Goal: Task Accomplishment & Management: Complete application form

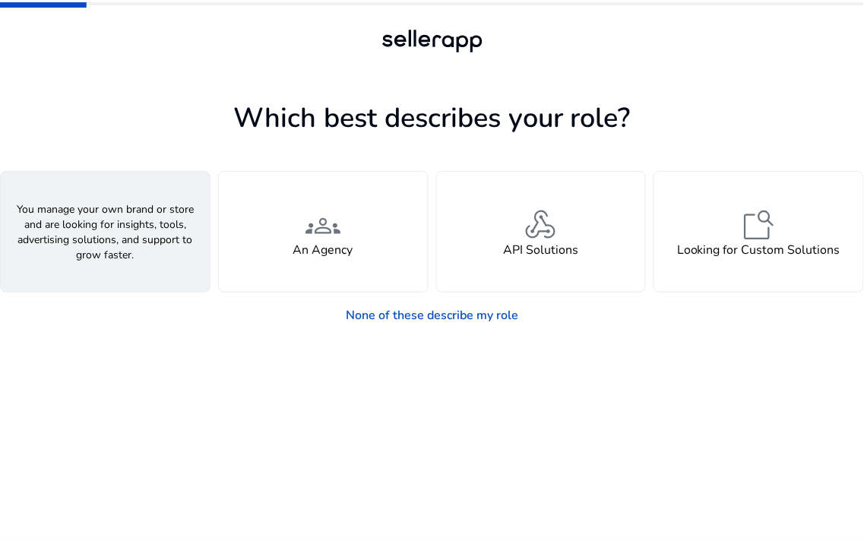
click at [154, 211] on div "person A Seller" at bounding box center [105, 232] width 209 height 120
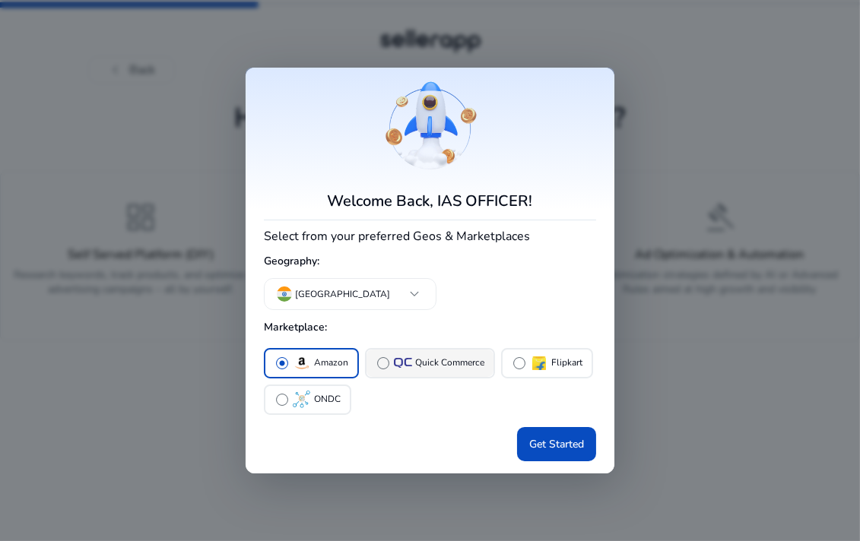
click at [369, 359] on button "radio_button_unchecked Quick Commerce" at bounding box center [429, 363] width 127 height 27
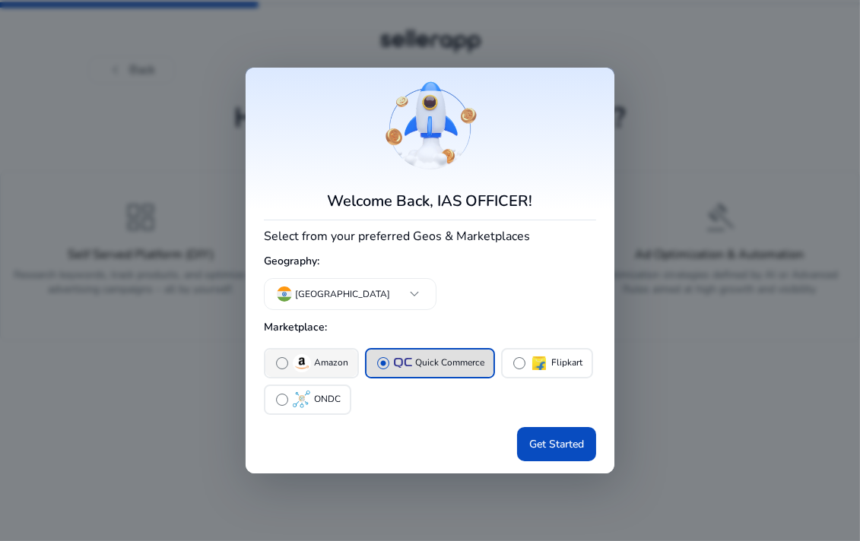
click at [302, 350] on button "radio_button_unchecked Amazon" at bounding box center [311, 363] width 92 height 27
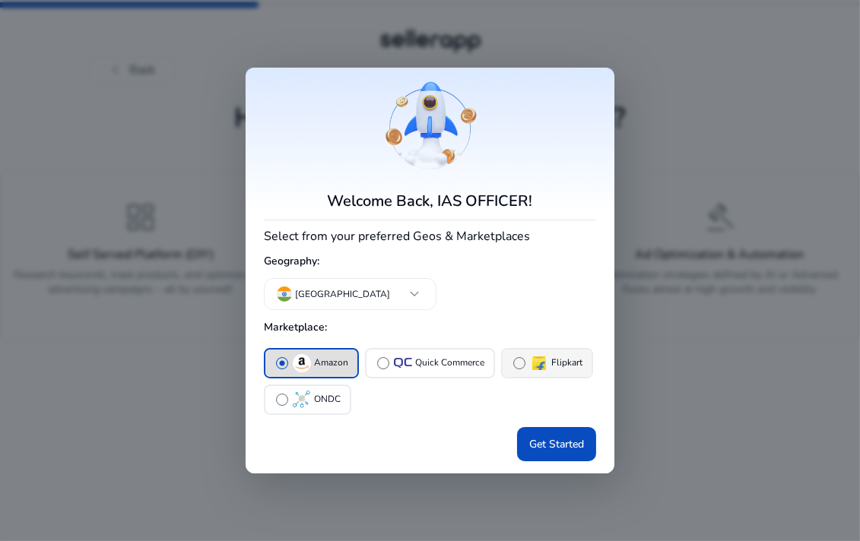
click at [523, 372] on button "radio_button_unchecked Flipkart" at bounding box center [546, 363] width 89 height 27
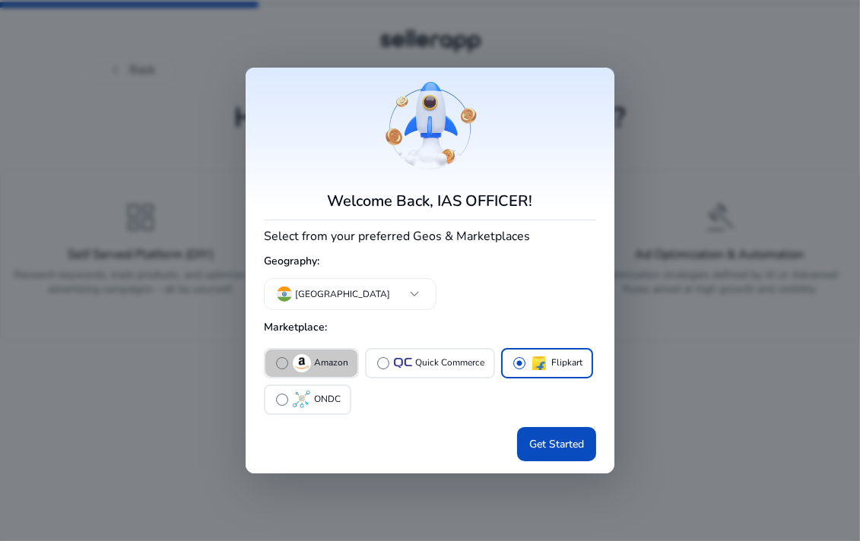
click at [316, 354] on div "radio_button_unchecked Amazon" at bounding box center [311, 363] width 74 height 18
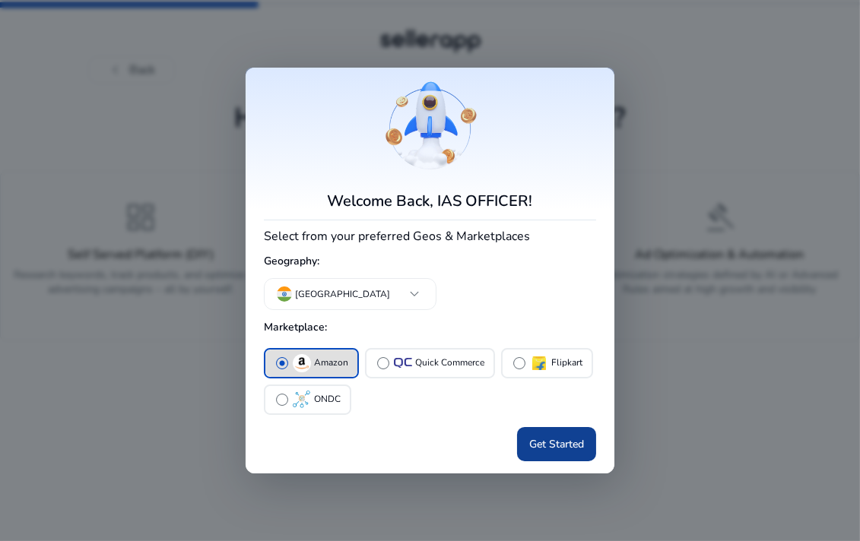
click at [533, 447] on span "Get Started" at bounding box center [556, 444] width 55 height 16
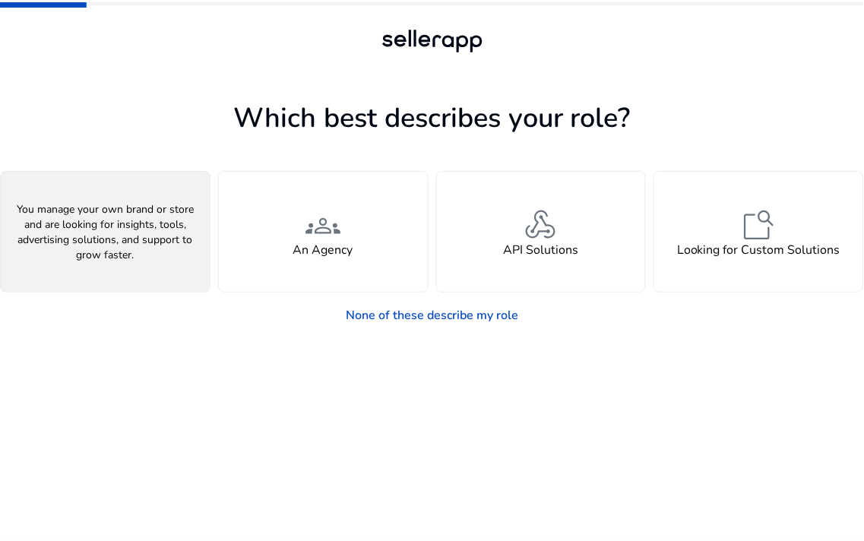
click at [110, 249] on h4 "A Seller" at bounding box center [105, 250] width 46 height 14
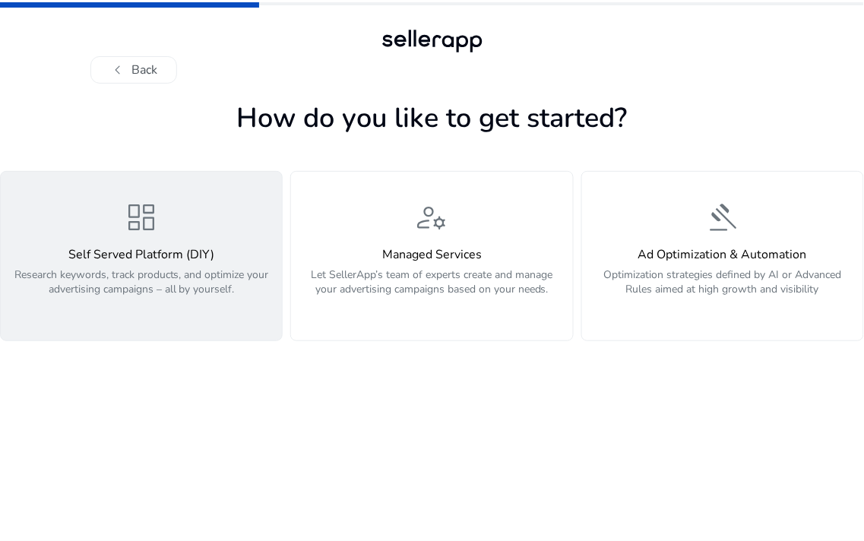
click at [205, 287] on p "Research keywords, track products, and optimize your advertising campaigns – al…" at bounding box center [141, 291] width 263 height 46
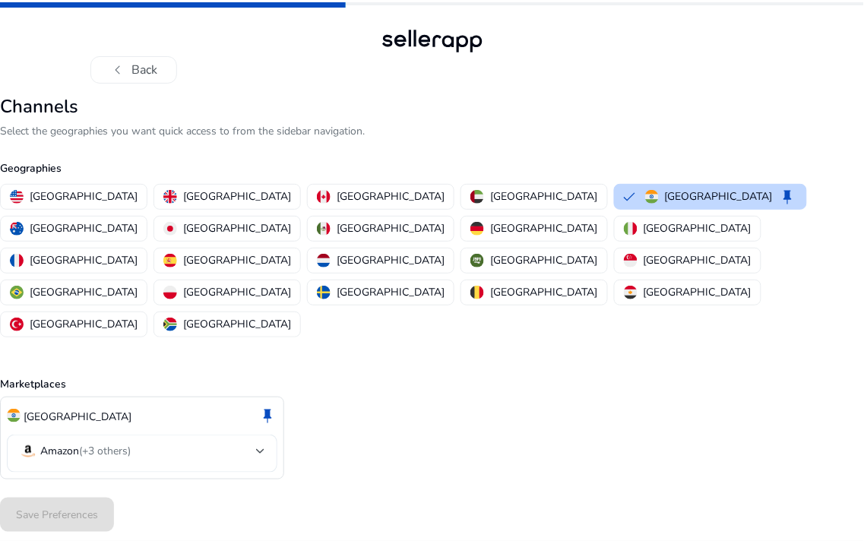
click at [223, 442] on mat-select-trigger "Amazon (+3 others)" at bounding box center [137, 451] width 237 height 18
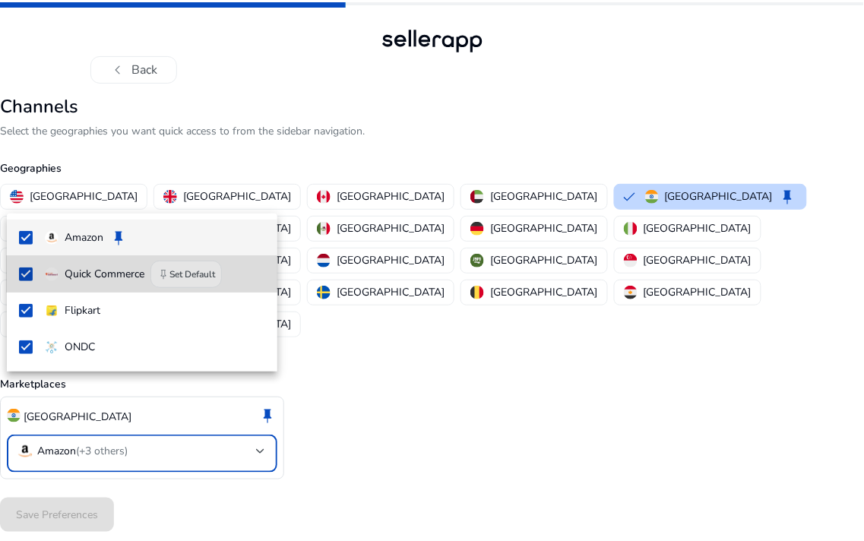
click at [141, 282] on p "Quick Commerce" at bounding box center [105, 274] width 80 height 17
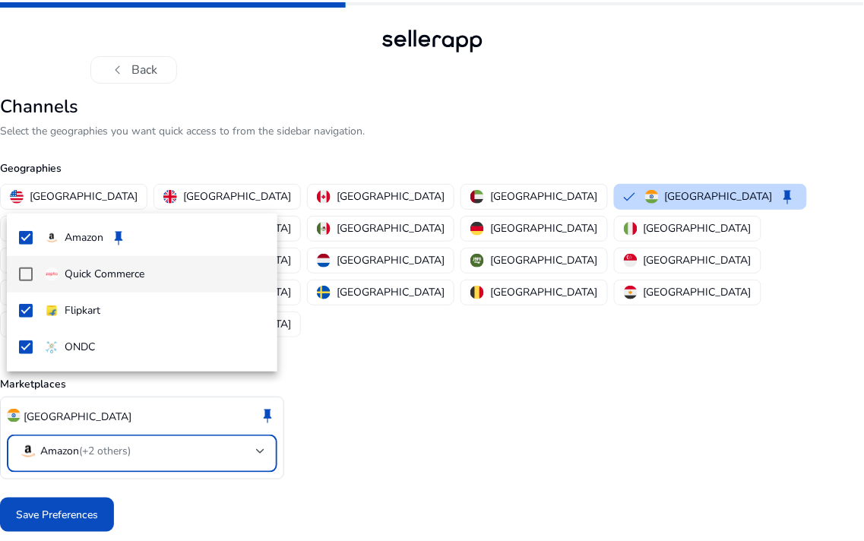
click at [78, 262] on mat-option "Quick Commerce" at bounding box center [142, 274] width 271 height 36
click at [347, 398] on div at bounding box center [432, 270] width 864 height 541
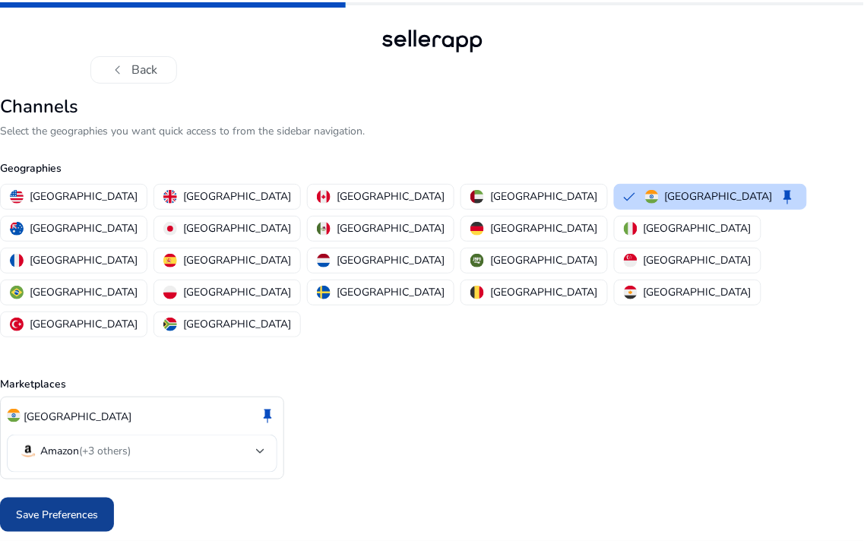
click at [85, 507] on span "Save Preferences" at bounding box center [57, 515] width 82 height 16
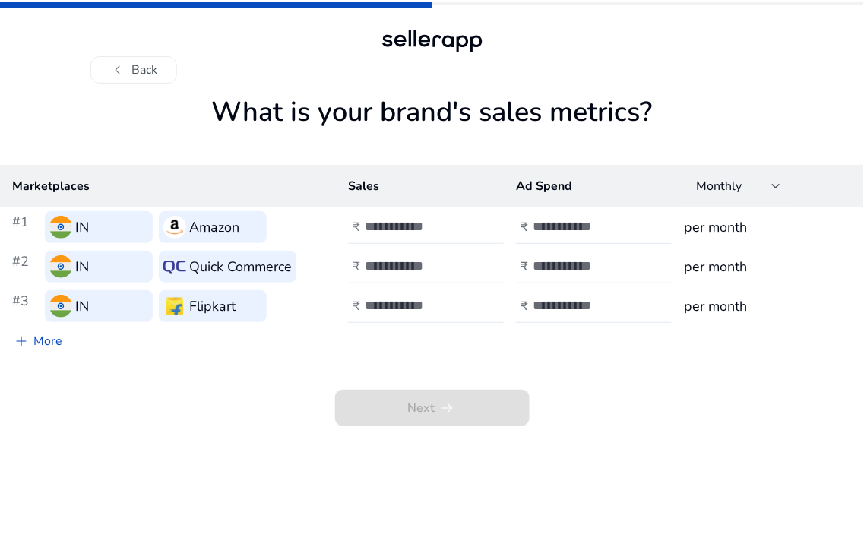
click at [388, 230] on input "number" at bounding box center [416, 226] width 103 height 17
type input "****"
click at [565, 226] on input "number" at bounding box center [584, 226] width 103 height 17
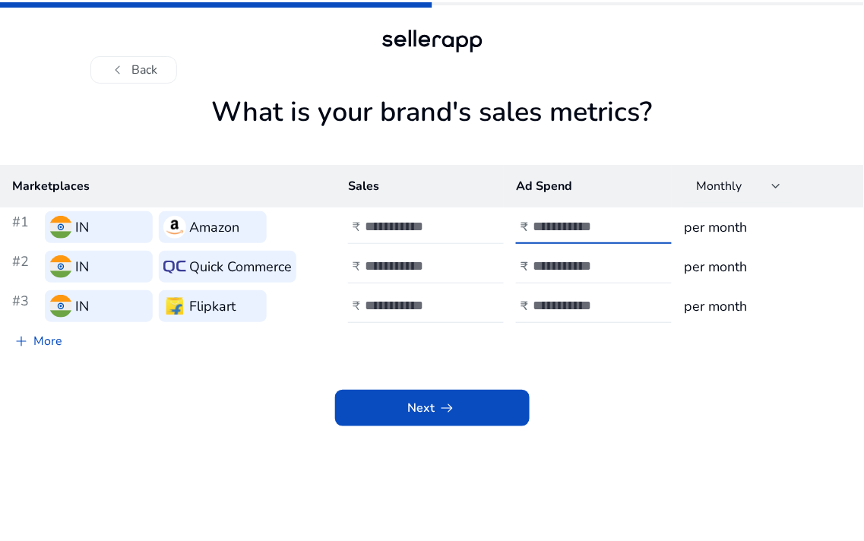
type input "****"
click at [419, 211] on div "****" at bounding box center [433, 227] width 137 height 33
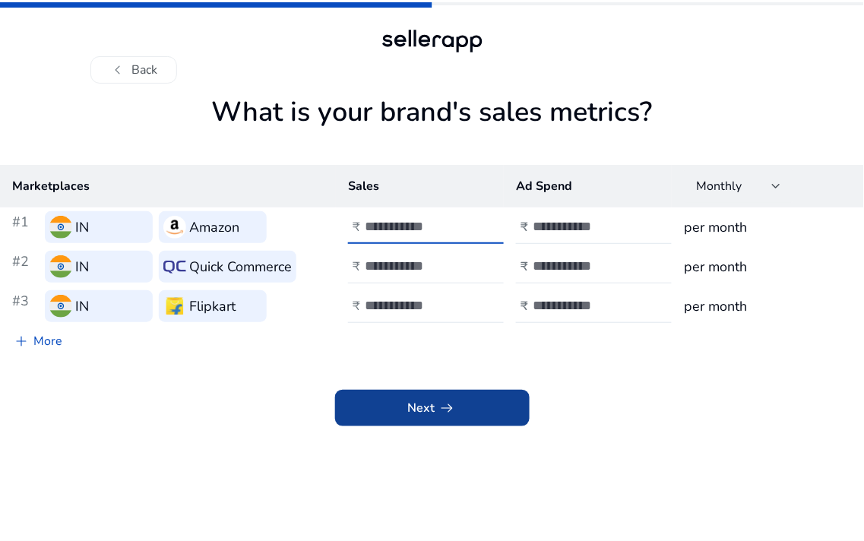
type input "******"
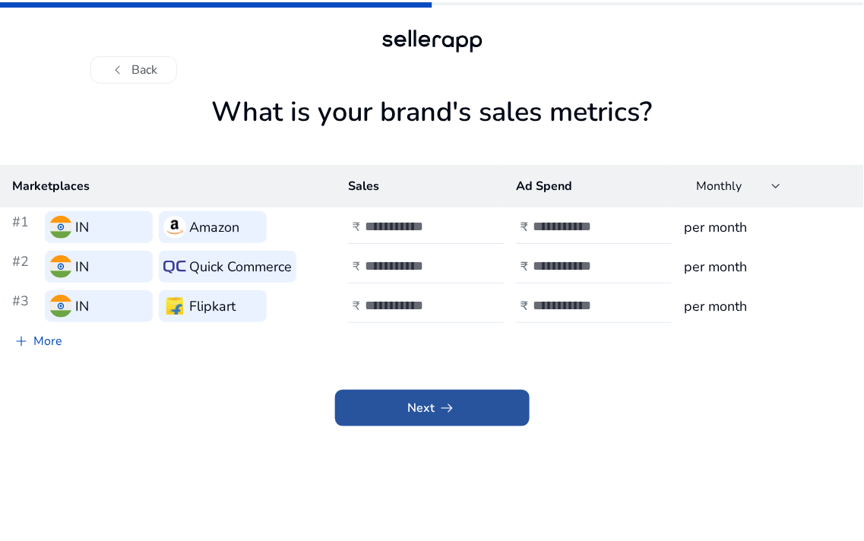
click at [482, 404] on span at bounding box center [432, 408] width 195 height 36
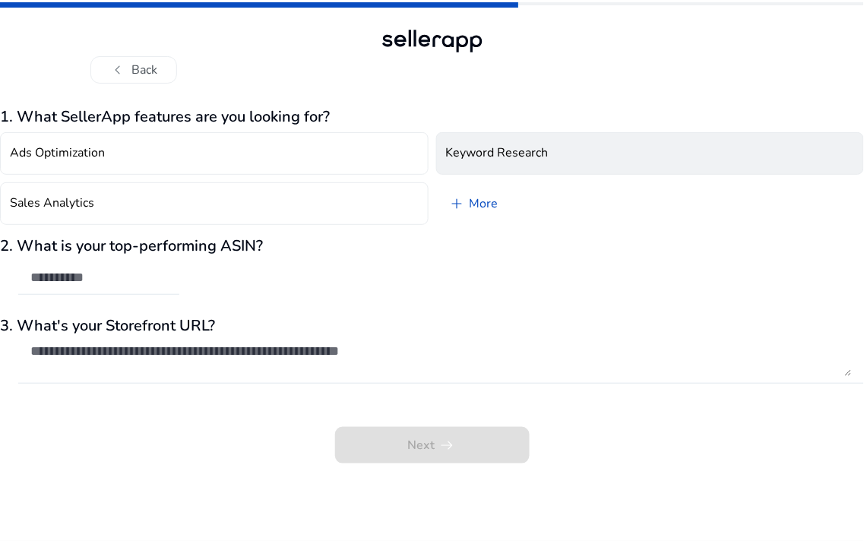
click at [508, 157] on h4 "Keyword Research" at bounding box center [497, 153] width 103 height 14
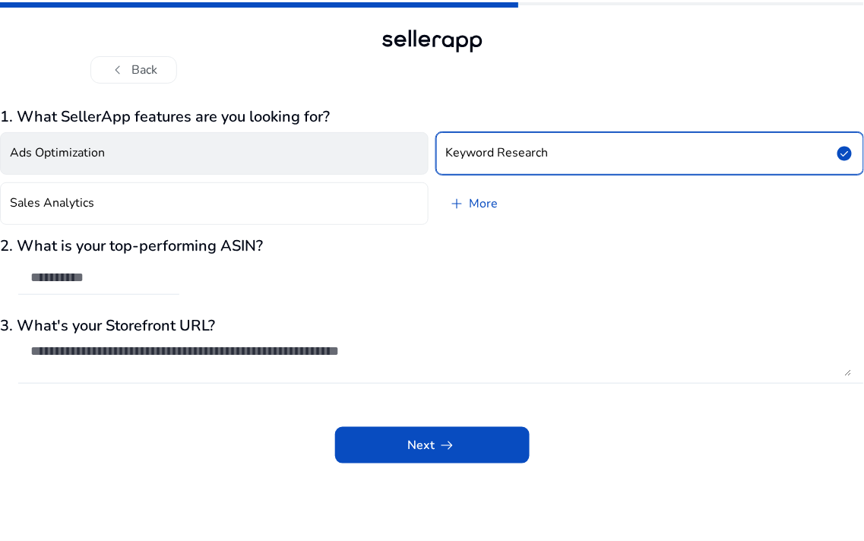
drag, startPoint x: 335, startPoint y: 135, endPoint x: 266, endPoint y: 169, distance: 77.2
click at [334, 135] on button "Ads Optimization" at bounding box center [214, 153] width 429 height 43
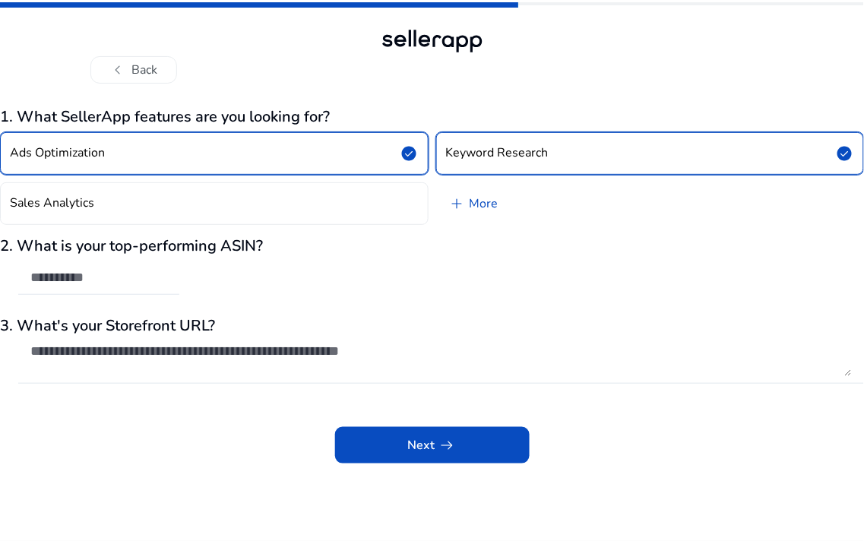
click at [257, 177] on div "Ads Optimization check_circle Keyword Research check_circle Sales Analytics add…" at bounding box center [432, 178] width 864 height 105
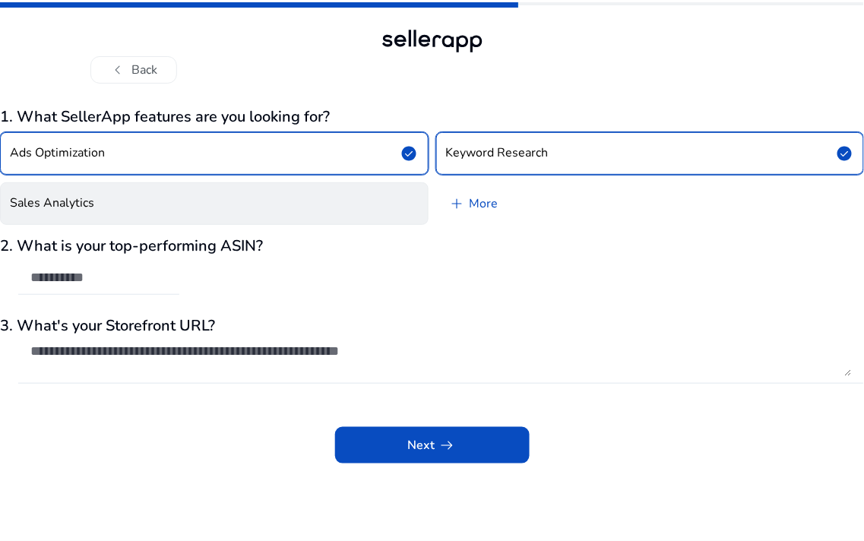
click at [256, 201] on button "Sales Analytics" at bounding box center [214, 203] width 429 height 43
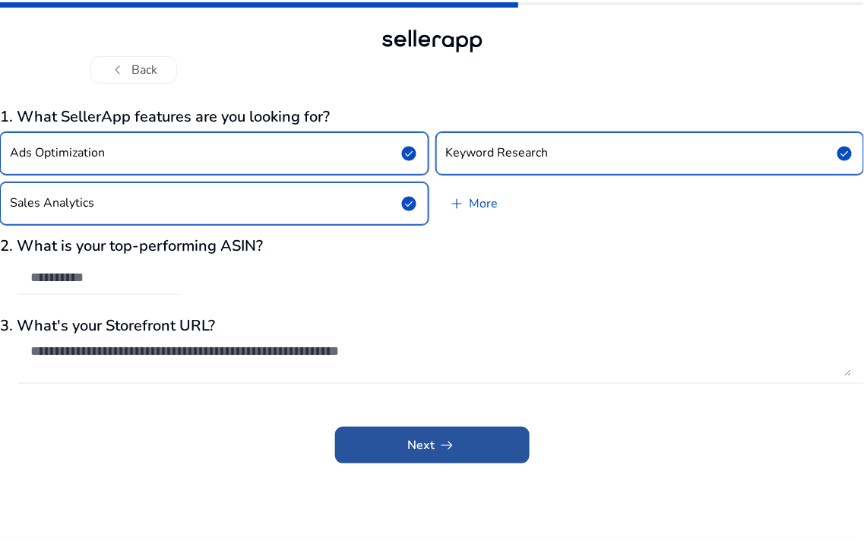
click at [439, 445] on span "arrow_right_alt" at bounding box center [448, 445] width 18 height 18
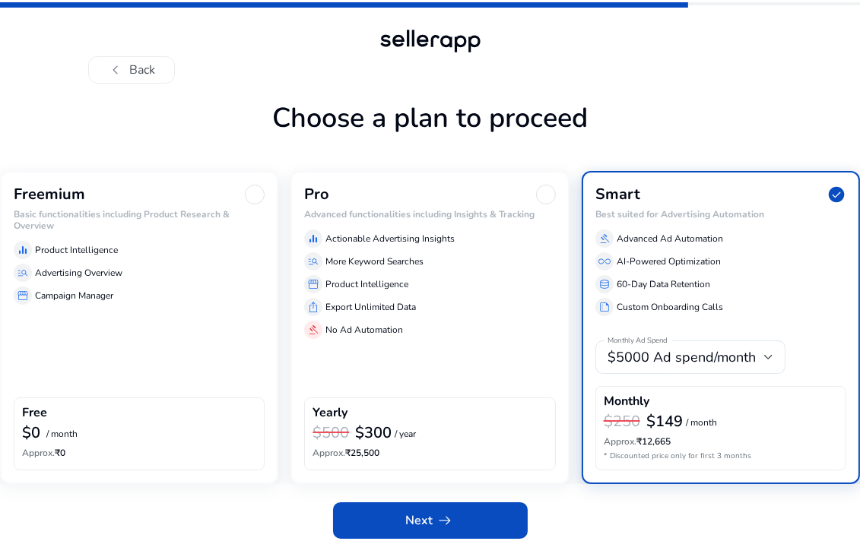
click at [116, 337] on div "Freemium Basic functionalities including Product Research & Overview equalizer …" at bounding box center [139, 327] width 278 height 313
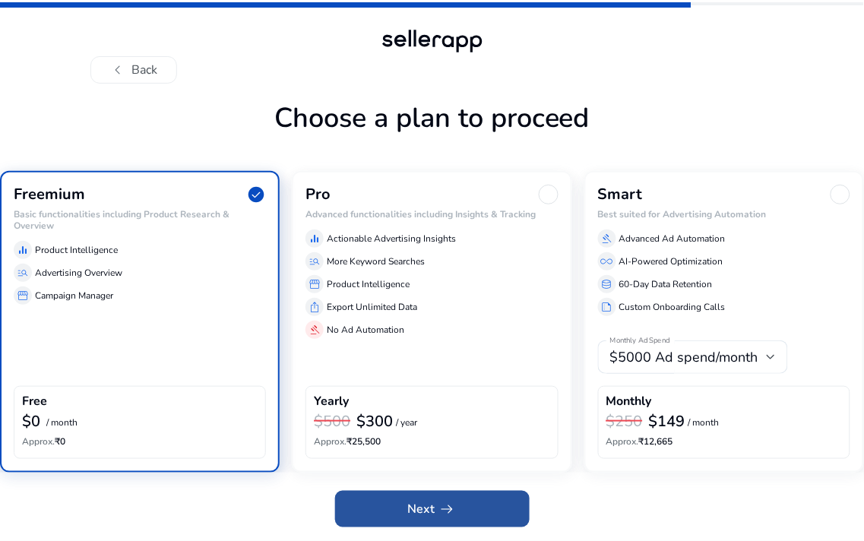
click at [400, 514] on span at bounding box center [432, 509] width 195 height 36
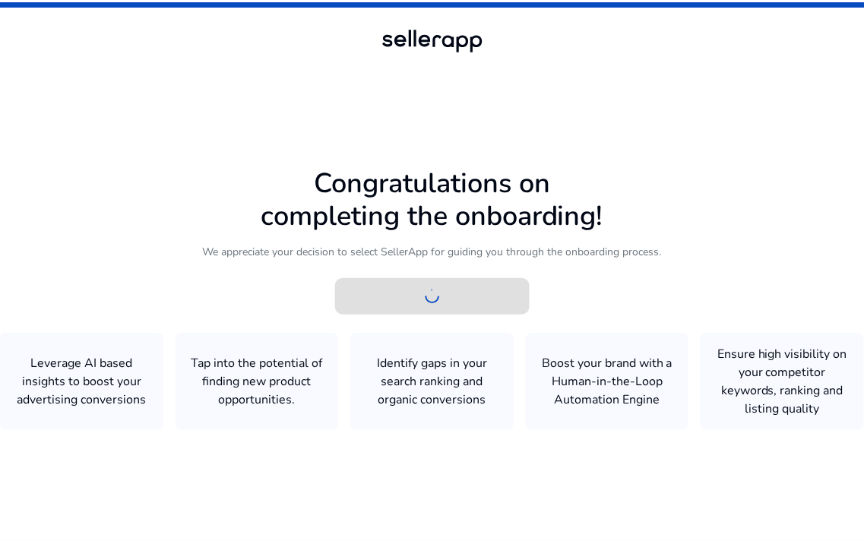
click at [388, 385] on div at bounding box center [432, 268] width 864 height 536
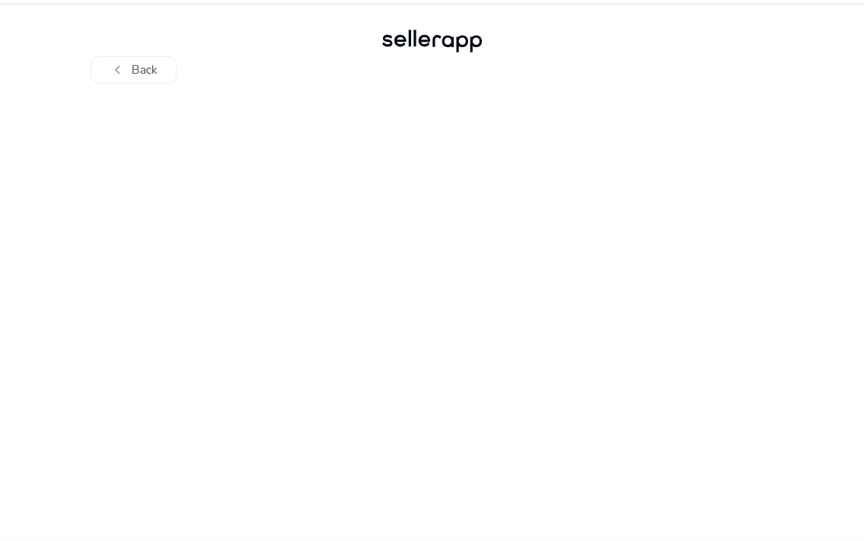
click at [453, 182] on div at bounding box center [432, 313] width 864 height 458
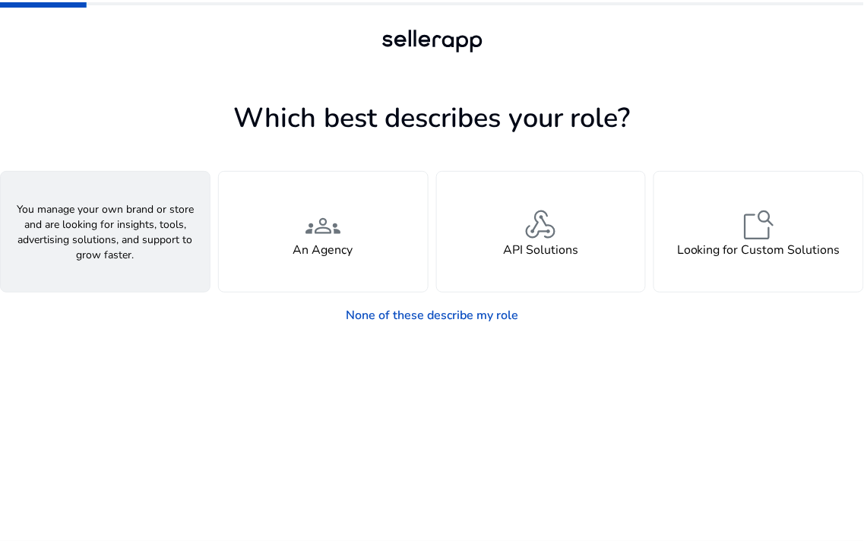
click at [149, 215] on div "person A Seller" at bounding box center [105, 232] width 209 height 120
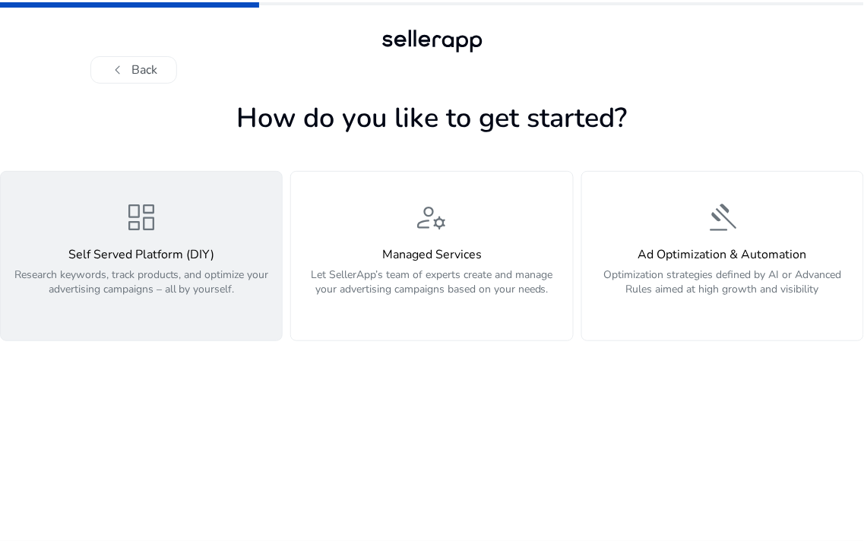
click at [177, 249] on h4 "Self Served Platform (DIY)" at bounding box center [141, 255] width 263 height 14
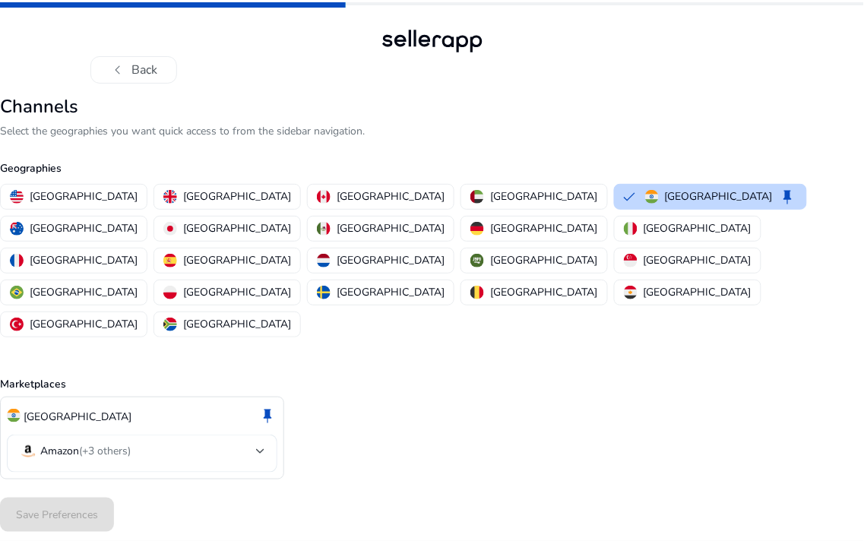
click at [208, 442] on mat-select-trigger "Amazon (+3 others)" at bounding box center [137, 451] width 237 height 18
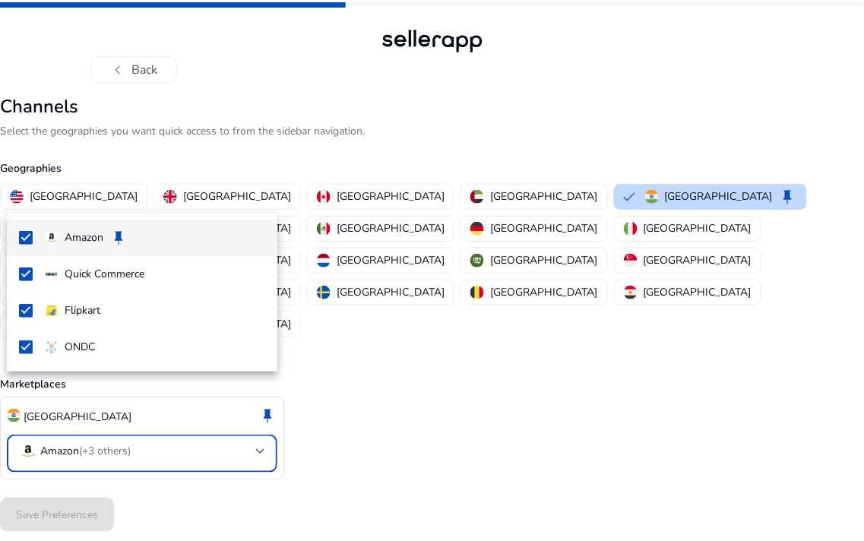
click at [270, 485] on div at bounding box center [432, 270] width 864 height 541
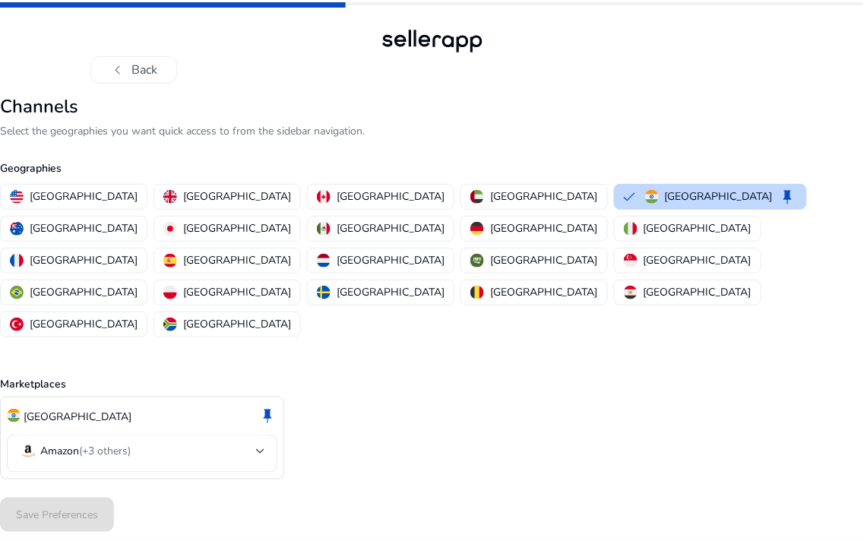
click at [67, 492] on div "Save Preferences" at bounding box center [432, 515] width 864 height 46
click at [213, 442] on mat-select-trigger "Amazon (+3 others)" at bounding box center [137, 451] width 237 height 18
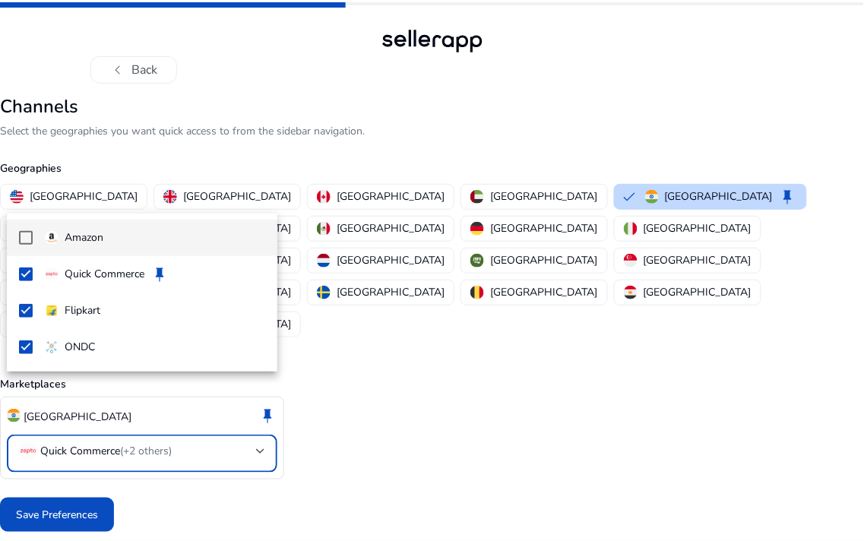
click at [15, 239] on mat-option "Amazon" at bounding box center [142, 238] width 271 height 36
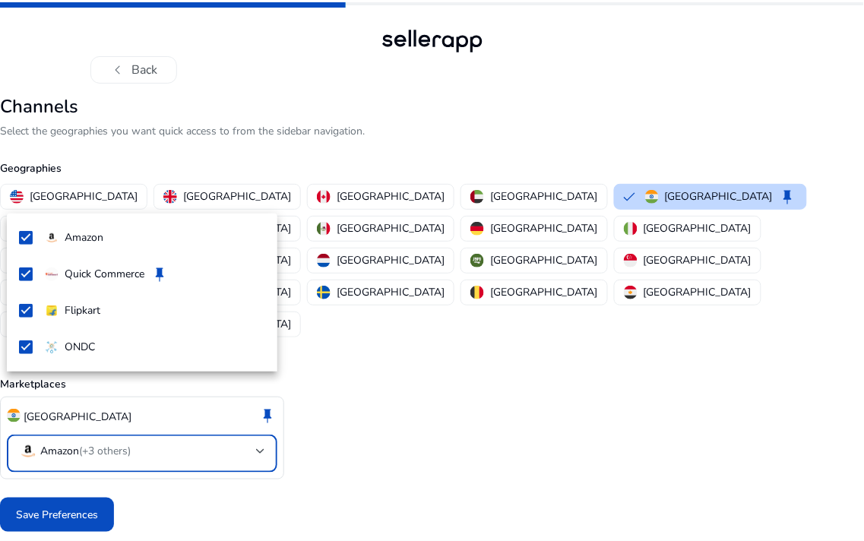
click at [411, 343] on div at bounding box center [432, 270] width 864 height 541
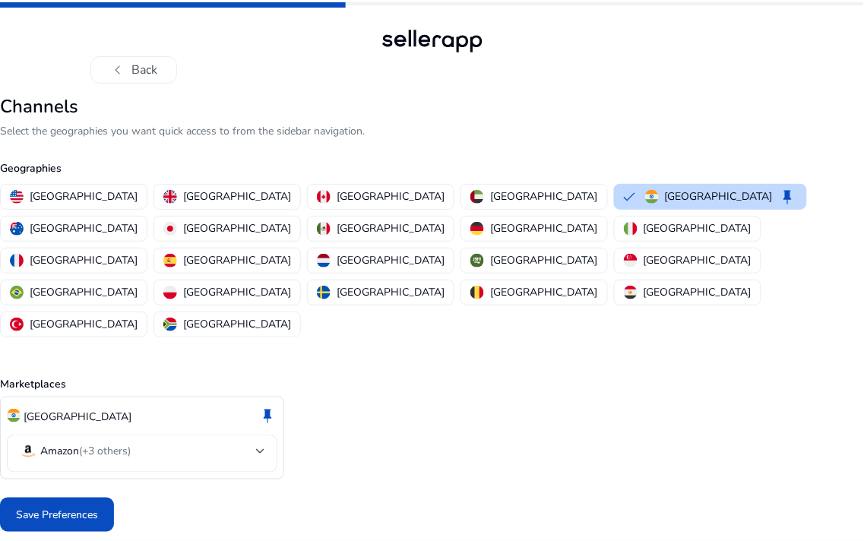
click at [222, 435] on div "Amazon (+3 others)" at bounding box center [142, 454] width 246 height 38
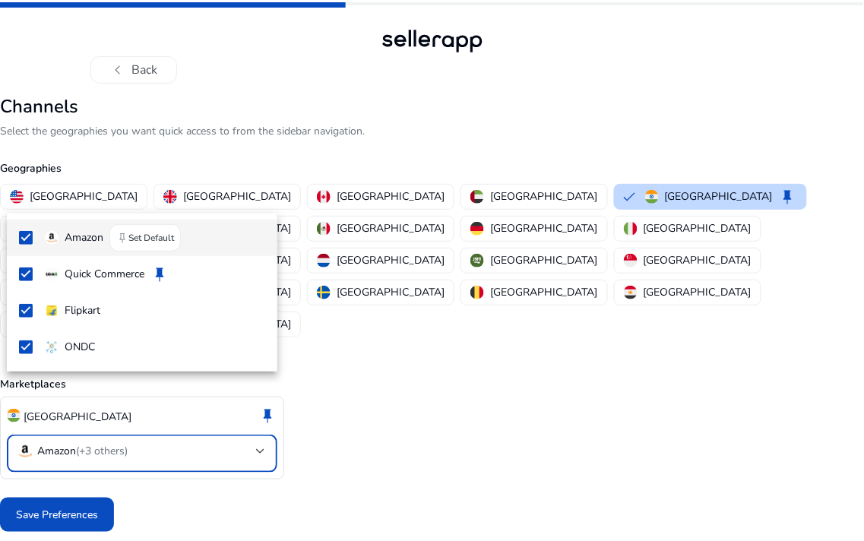
click at [67, 246] on span "Amazon keep Set Default" at bounding box center [155, 237] width 220 height 27
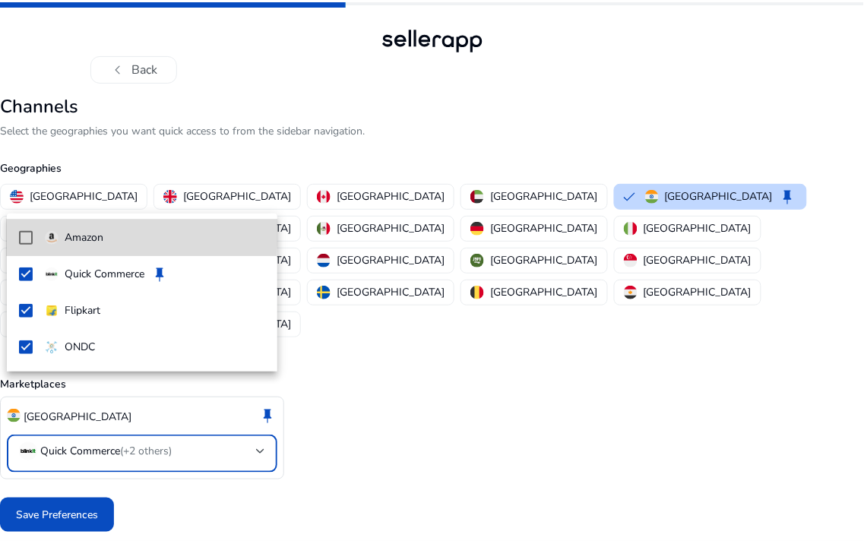
click at [25, 232] on mat-pseudo-checkbox at bounding box center [26, 238] width 14 height 14
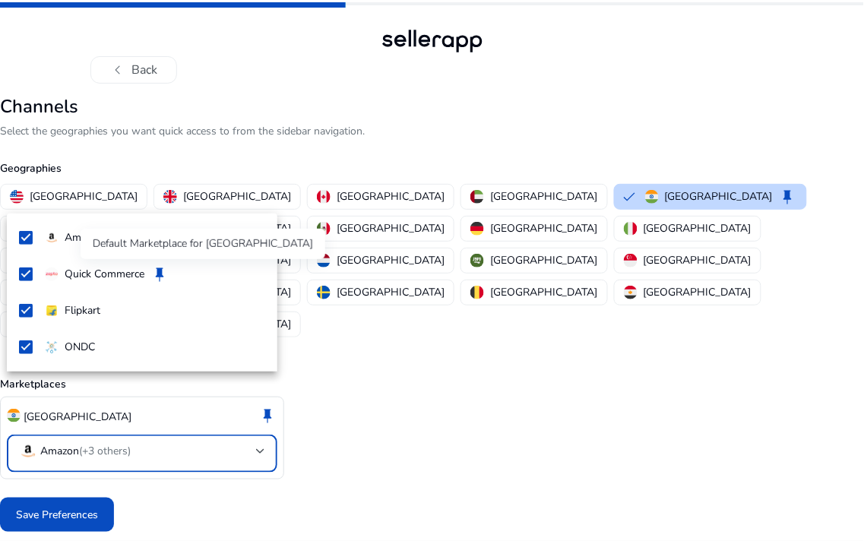
drag, startPoint x: 162, startPoint y: 274, endPoint x: 150, endPoint y: 255, distance: 22.6
click at [152, 257] on div "Amazon Quick Commerce keep Flipkart ONDC Default Marketplace for [GEOGRAPHIC_DA…" at bounding box center [432, 270] width 864 height 541
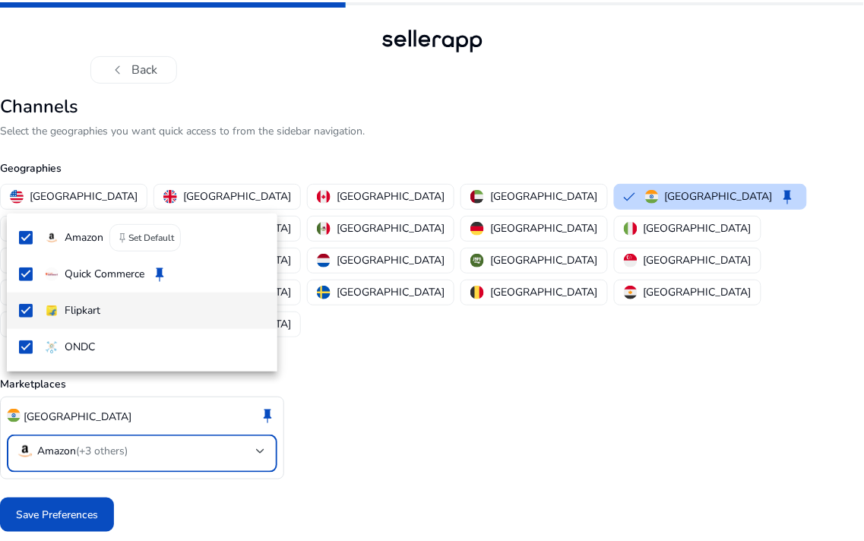
drag, startPoint x: 140, startPoint y: 240, endPoint x: 84, endPoint y: 323, distance: 99.7
click at [84, 325] on div "Amazon keep Set Default Quick Commerce keep Flipkart ONDC" at bounding box center [142, 293] width 271 height 158
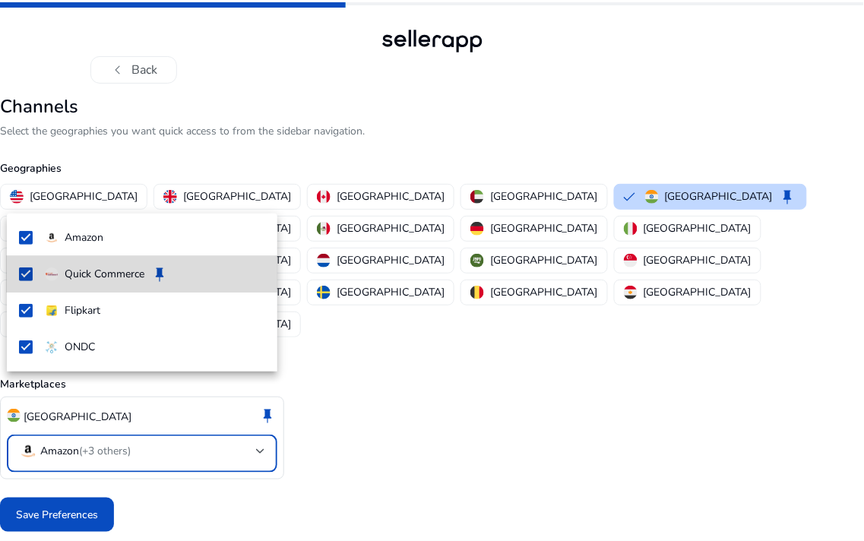
click at [65, 279] on p "Quick Commerce" at bounding box center [105, 274] width 80 height 17
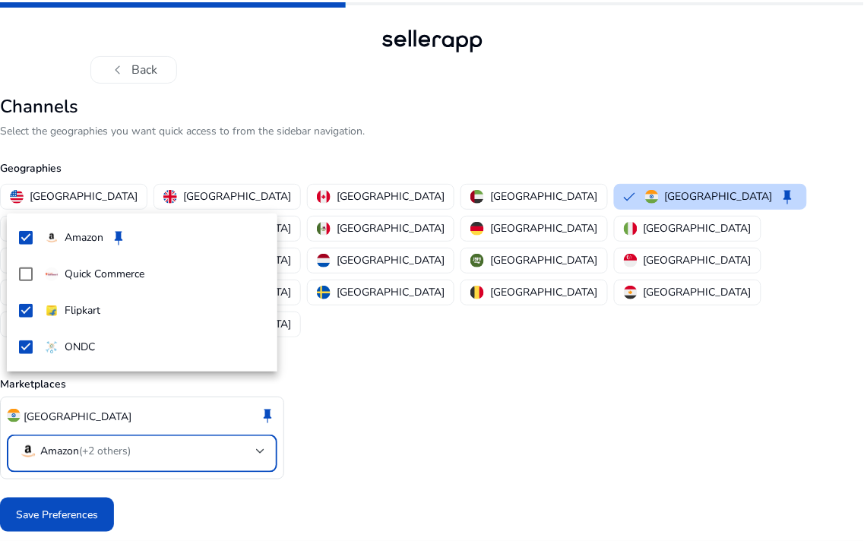
click at [347, 369] on div at bounding box center [432, 270] width 864 height 541
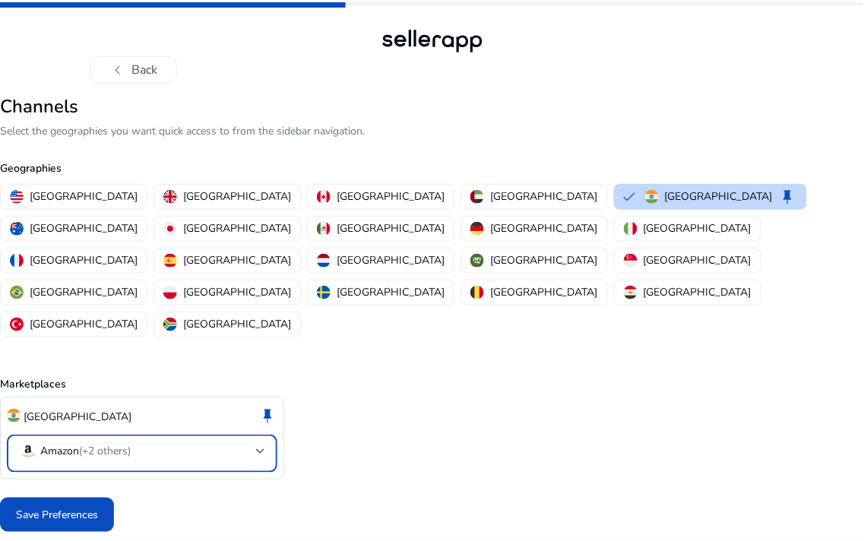
click at [236, 442] on mat-select-trigger "Amazon (+2 others)" at bounding box center [137, 451] width 237 height 18
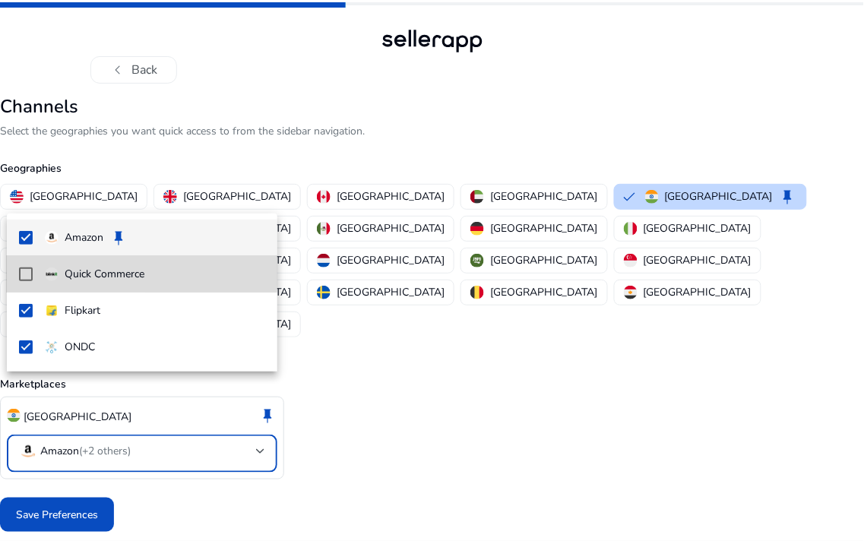
click at [19, 271] on mat-pseudo-checkbox at bounding box center [26, 275] width 14 height 14
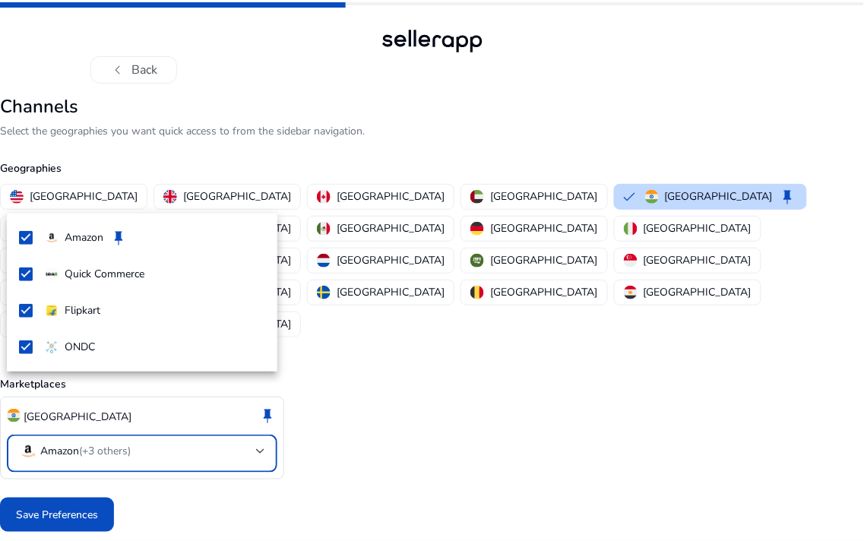
click at [340, 414] on div at bounding box center [432, 270] width 864 height 541
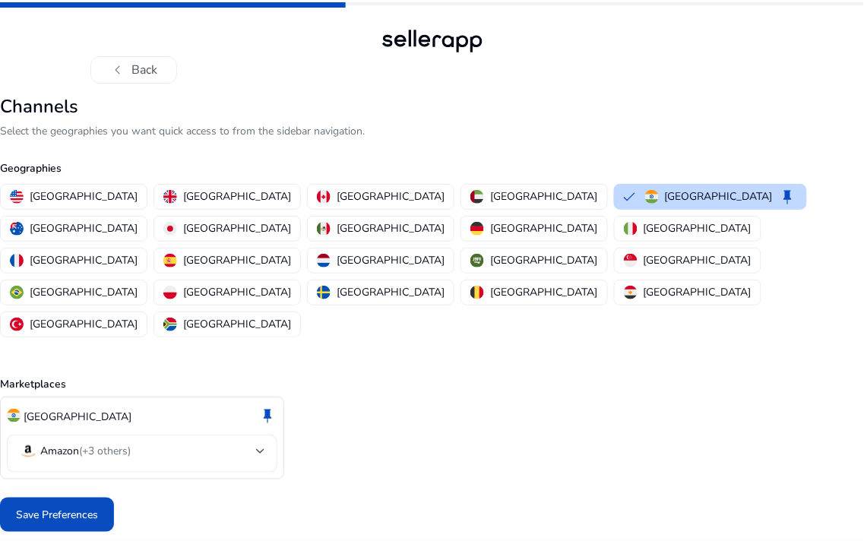
click at [129, 444] on span "(+3 others)" at bounding box center [105, 451] width 52 height 14
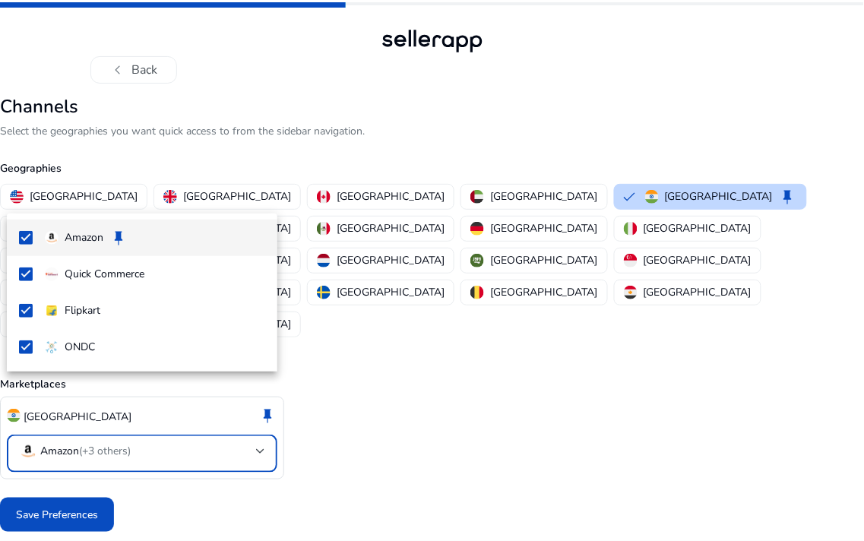
click at [139, 457] on div at bounding box center [432, 270] width 864 height 541
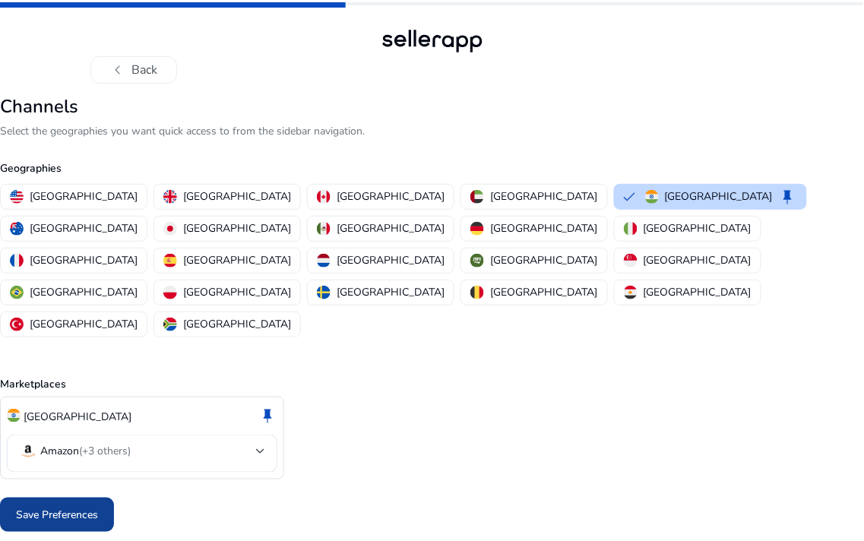
click at [64, 507] on span "Save Preferences" at bounding box center [57, 515] width 82 height 16
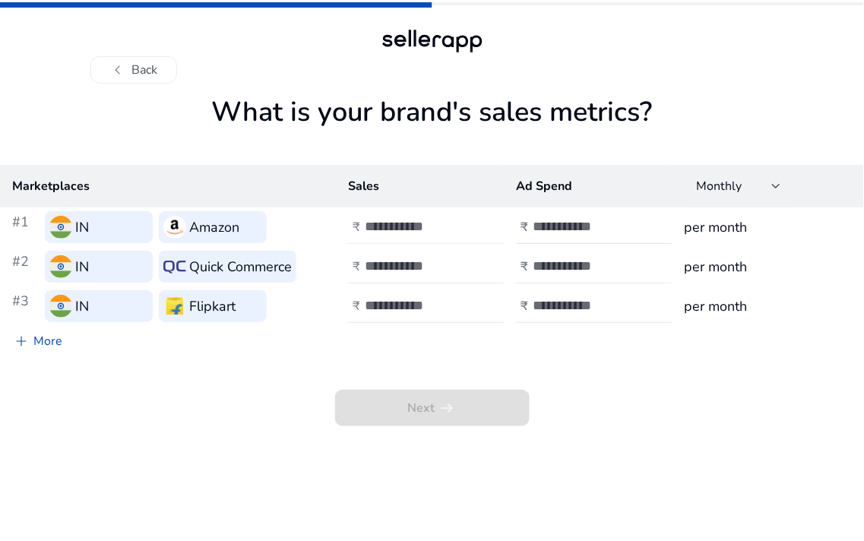
click at [368, 224] on input "number" at bounding box center [416, 226] width 103 height 17
type input "*****"
click at [564, 224] on input "number" at bounding box center [584, 226] width 103 height 17
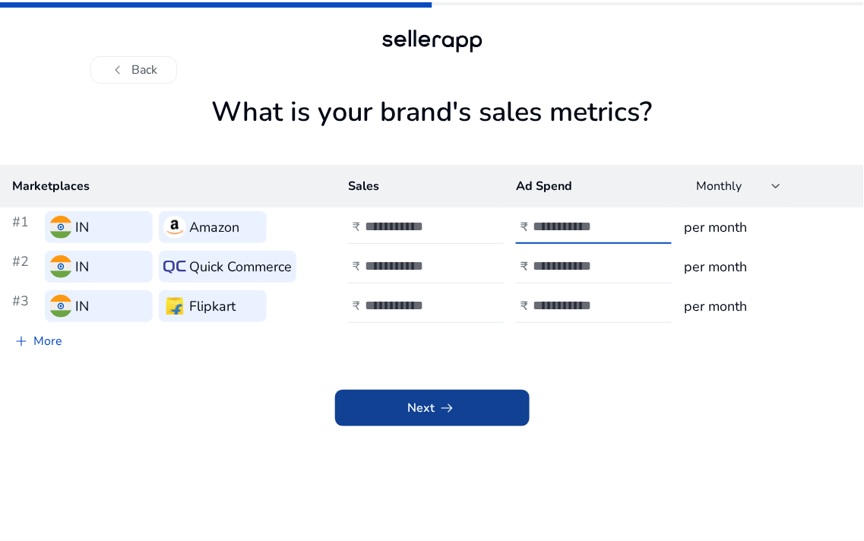
type input "****"
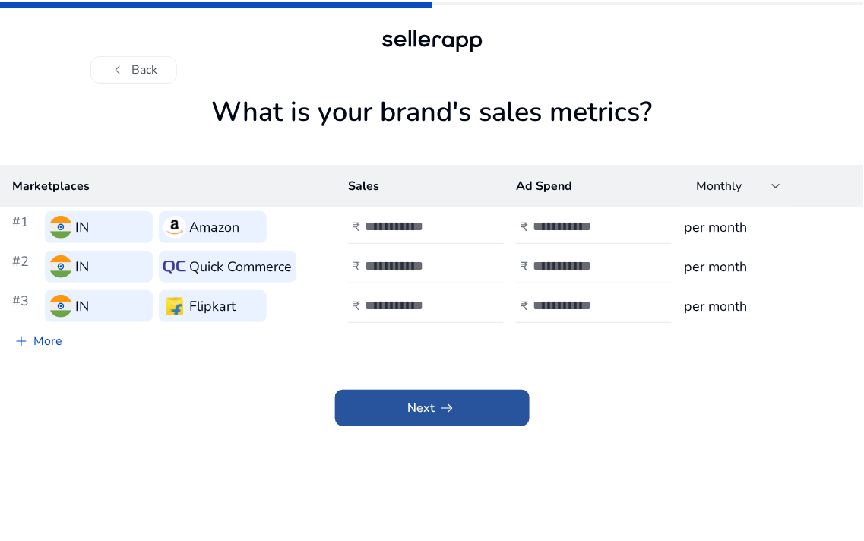
click at [479, 406] on span at bounding box center [432, 408] width 195 height 36
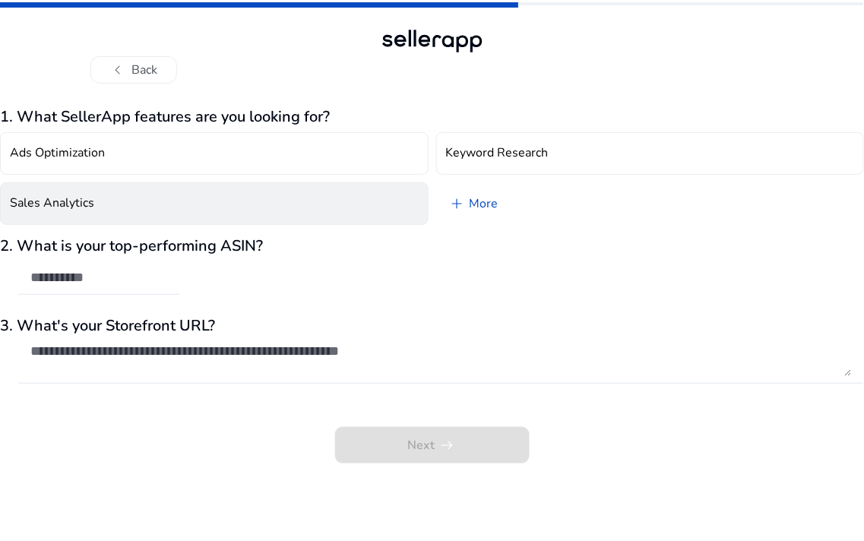
click at [206, 185] on button "Sales Analytics" at bounding box center [214, 203] width 429 height 43
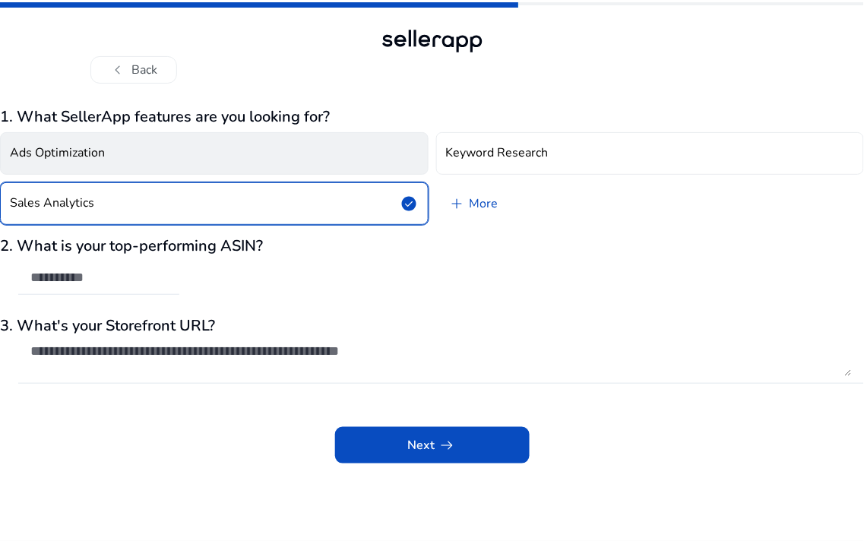
click at [196, 143] on button "Ads Optimization" at bounding box center [214, 153] width 429 height 43
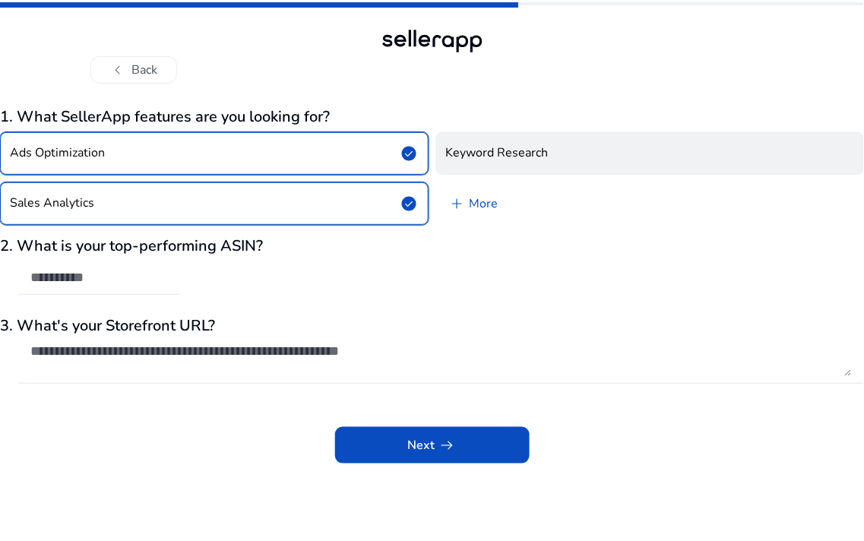
click at [556, 133] on button "Keyword Research" at bounding box center [650, 153] width 429 height 43
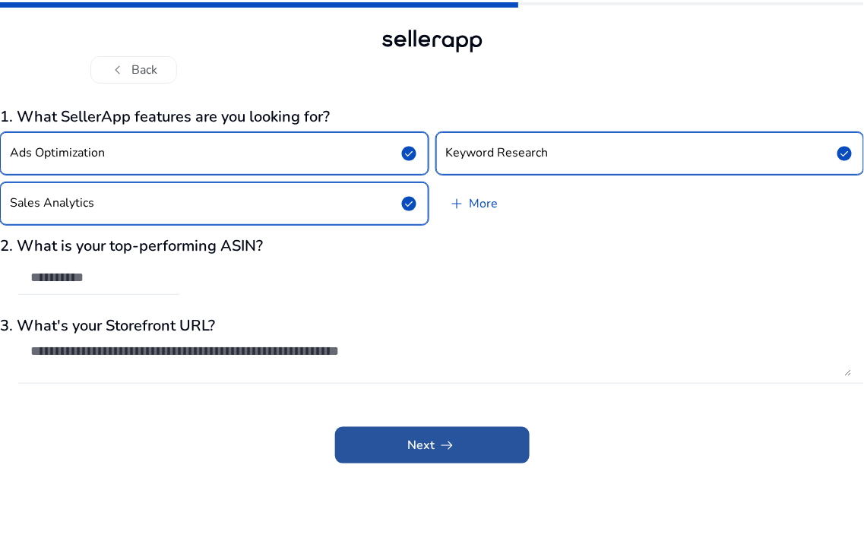
click at [479, 454] on span at bounding box center [432, 445] width 195 height 36
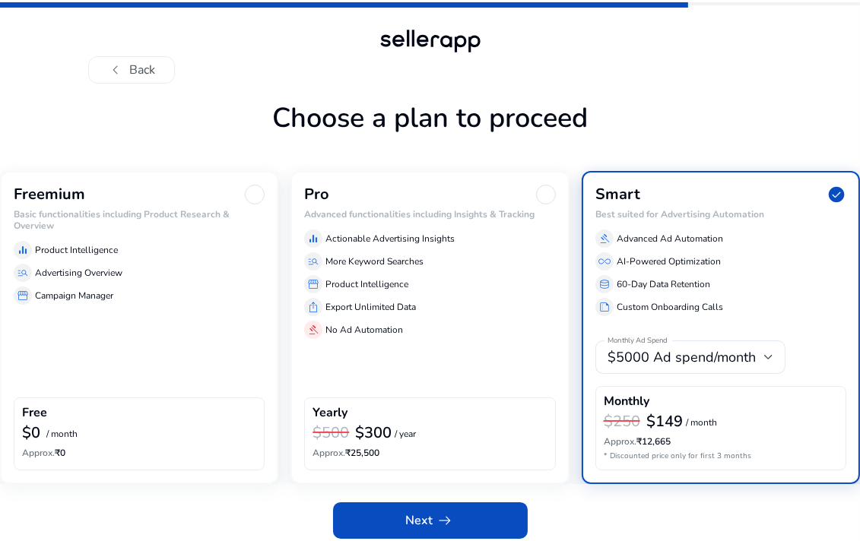
click at [55, 299] on p "Campaign Manager" at bounding box center [74, 296] width 78 height 14
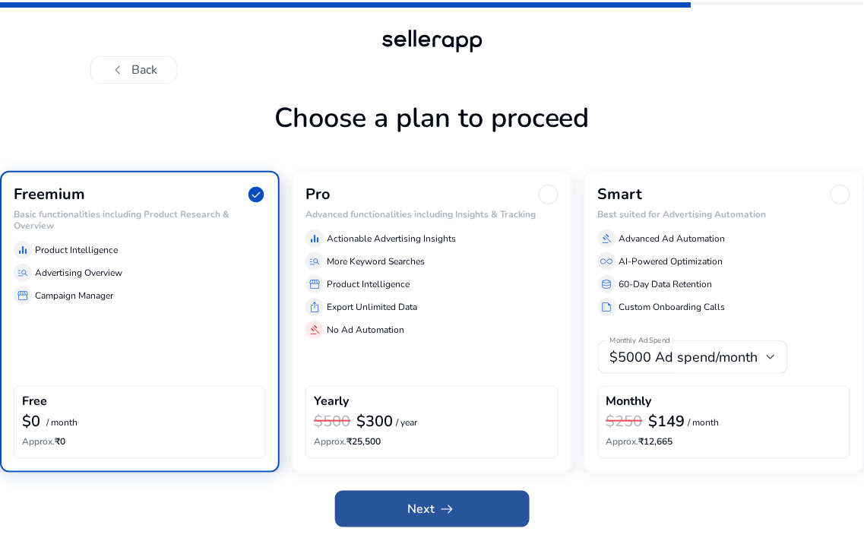
click at [404, 506] on span at bounding box center [432, 509] width 195 height 36
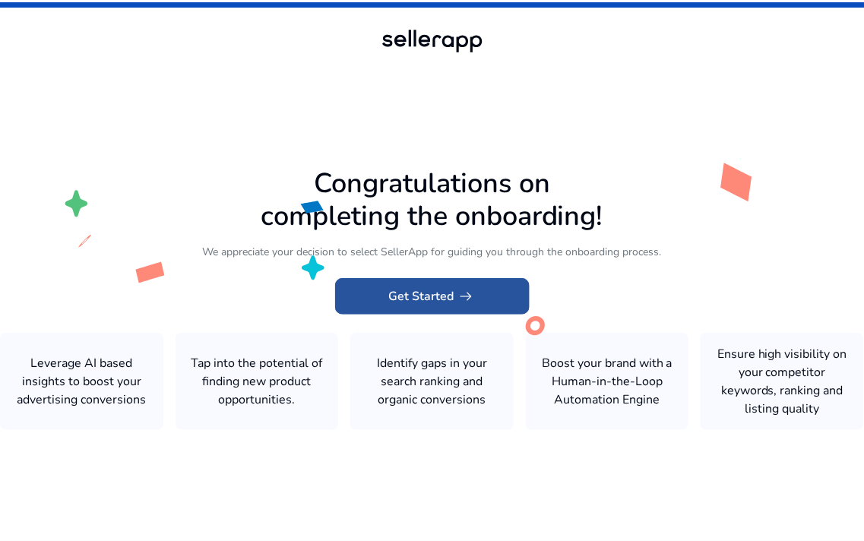
click at [454, 302] on app-icon "arrow_right_alt" at bounding box center [464, 296] width 21 height 18
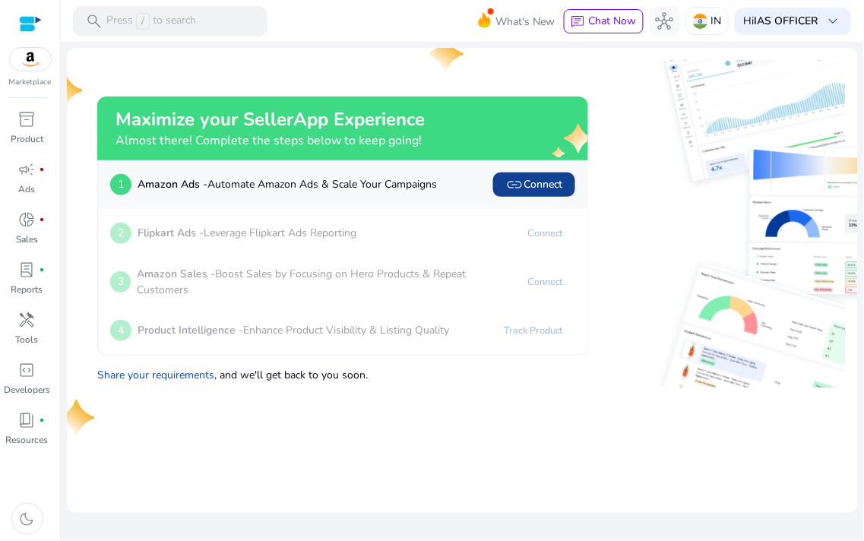
click at [534, 191] on span "link Connect" at bounding box center [534, 185] width 58 height 18
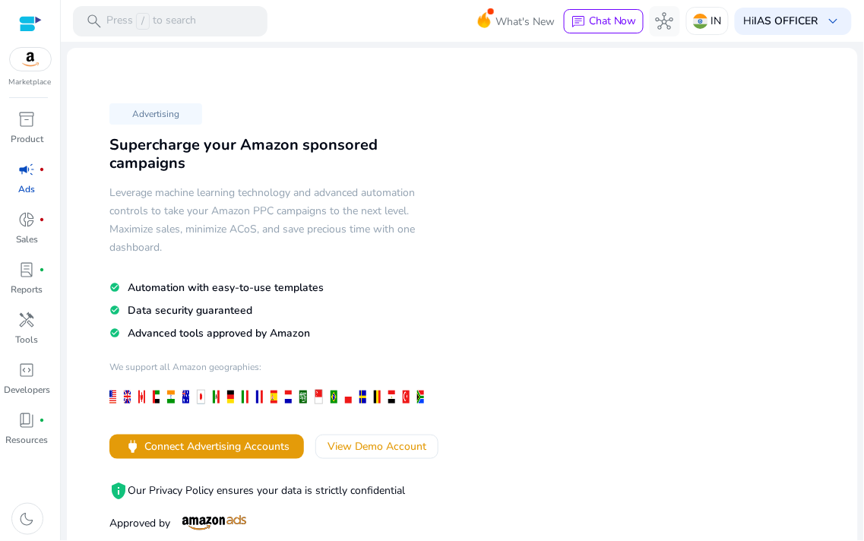
scroll to position [84, 0]
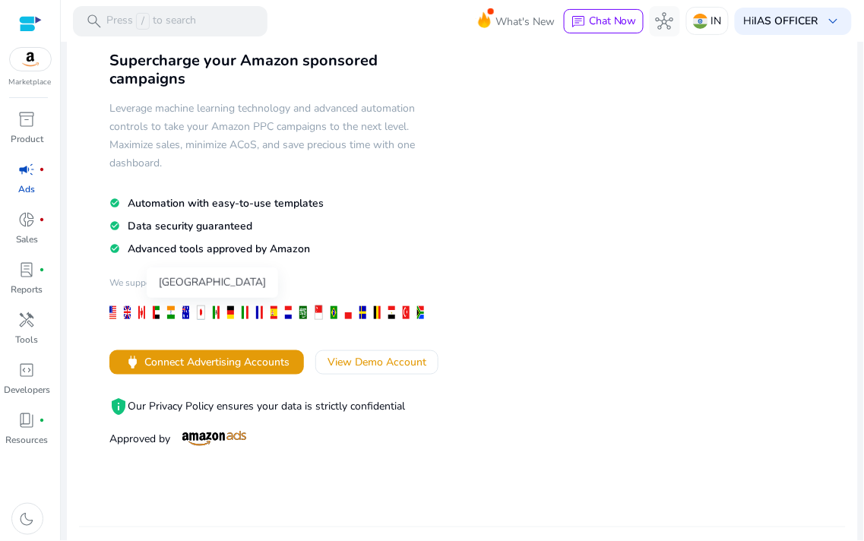
click at [169, 309] on div at bounding box center [170, 312] width 7 height 13
click at [172, 315] on div at bounding box center [170, 312] width 7 height 13
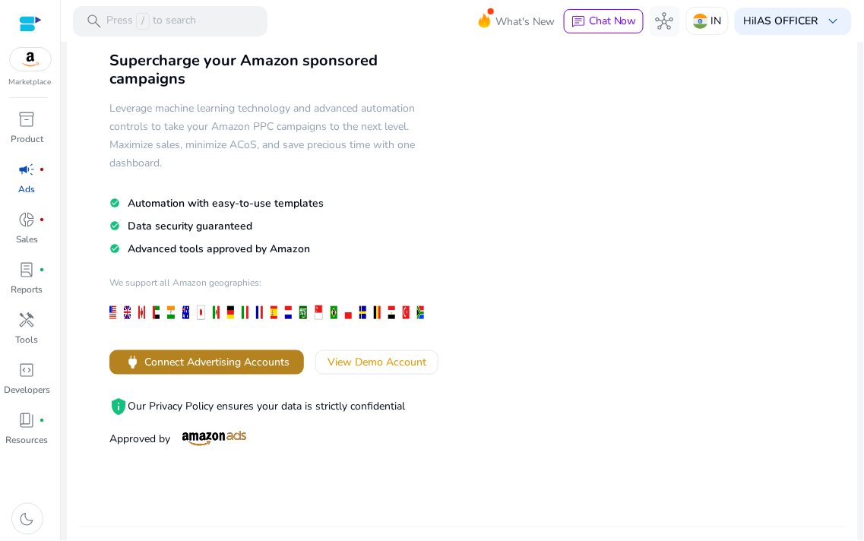
click at [274, 365] on span "Connect Advertising Accounts" at bounding box center [216, 362] width 145 height 16
